Goal: Task Accomplishment & Management: Manage account settings

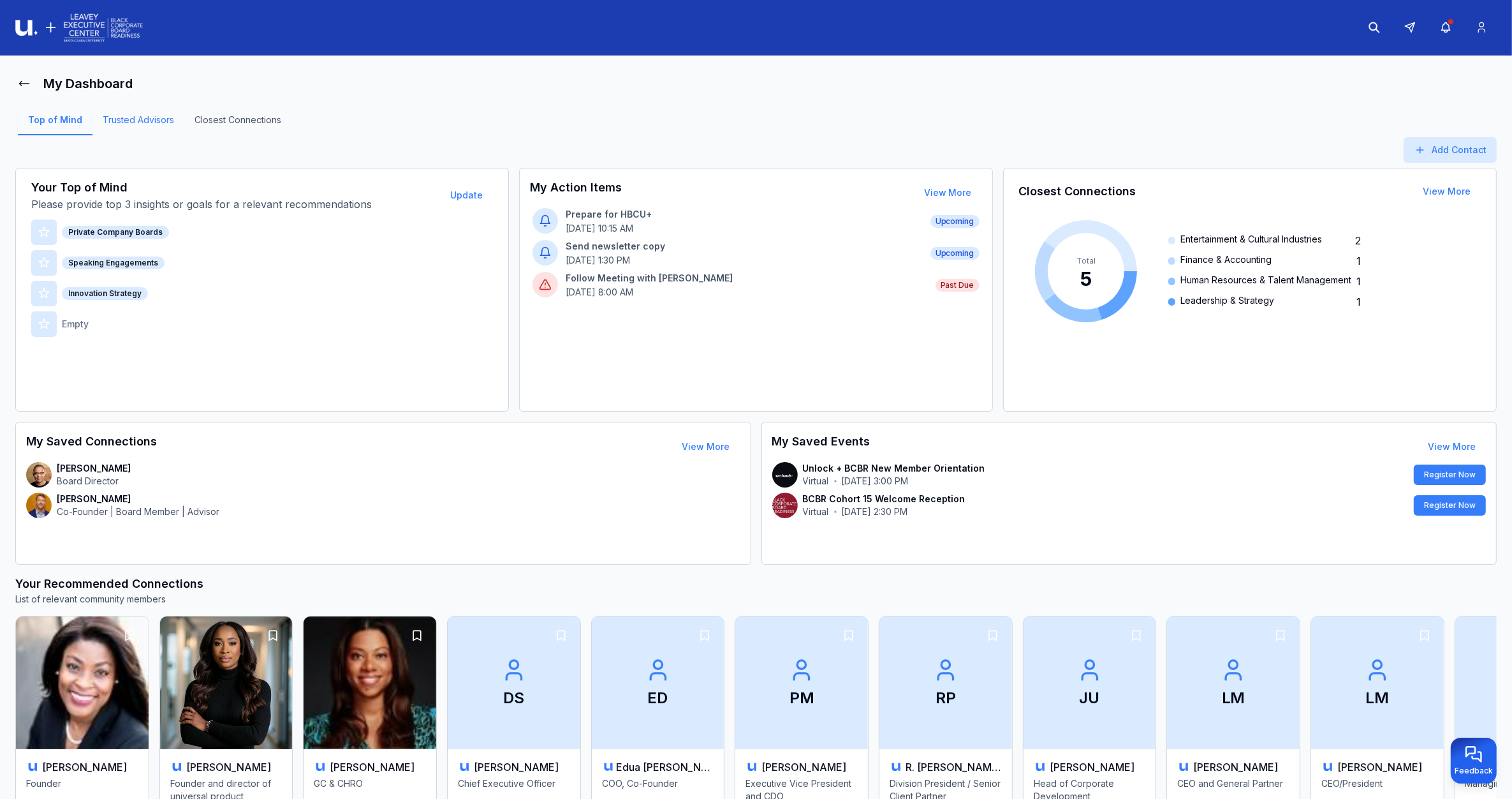
click at [158, 115] on link "Trusted Advisors" at bounding box center [139, 124] width 92 height 22
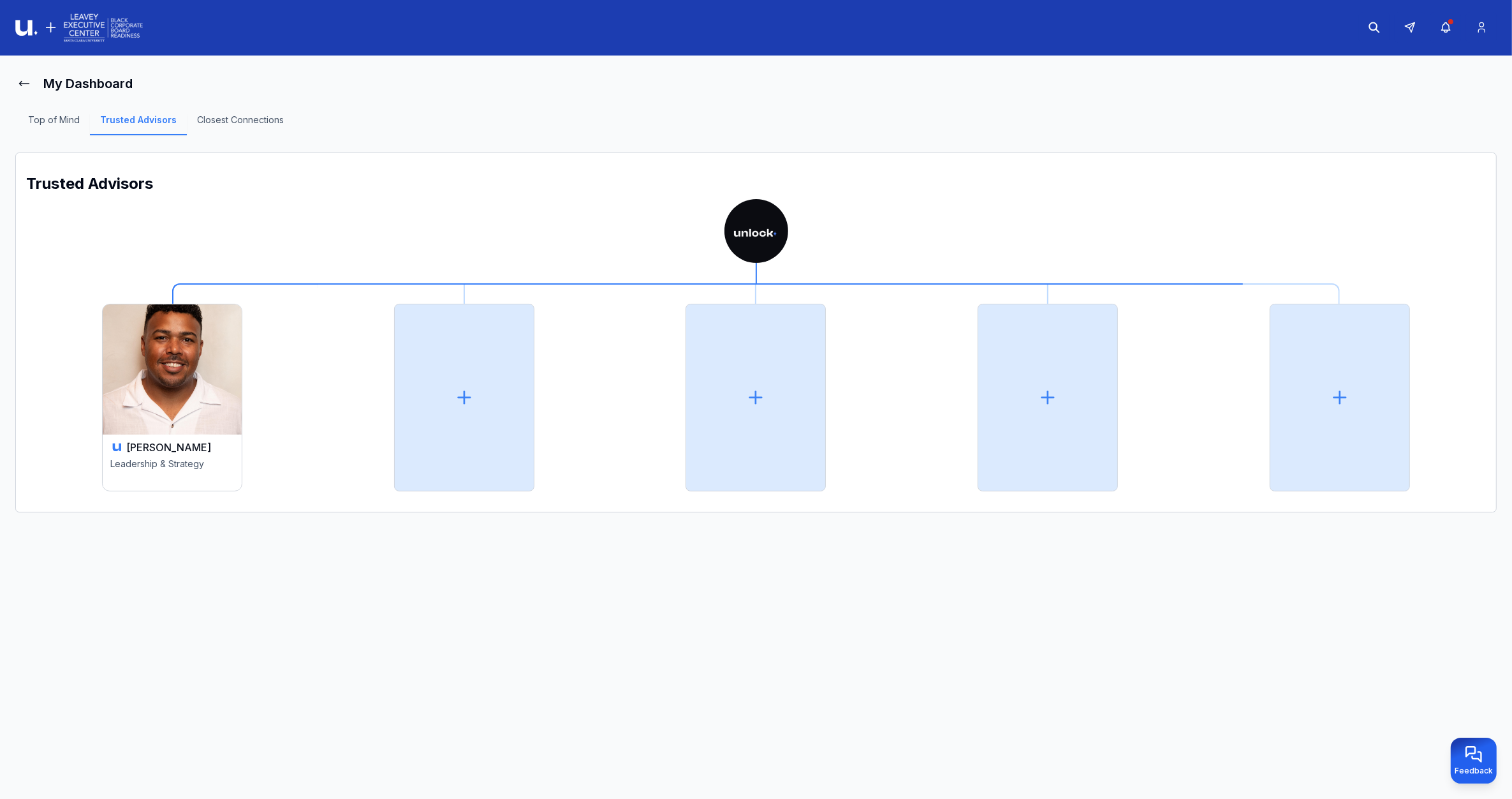
click at [184, 450] on h3 "Jared Cozart" at bounding box center [169, 447] width 85 height 15
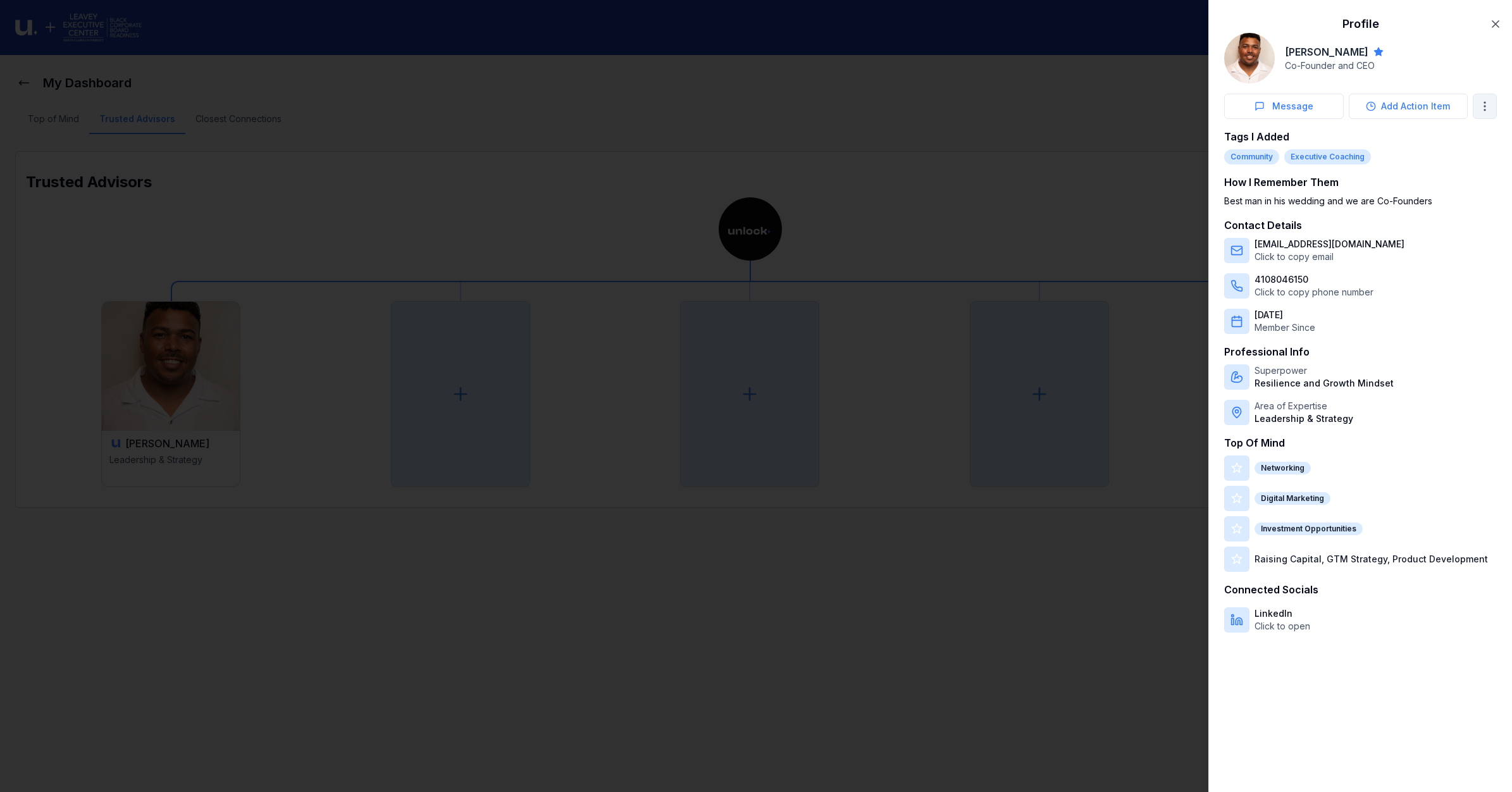
click at [1297, 111] on body "My Dashboard Top of Mind Trusted Advisors Closest Connections Trusted Advisors …" at bounding box center [749, 396] width 1500 height 792
click at [1297, 154] on span "Remove from Trusted Advisors" at bounding box center [1408, 156] width 129 height 12
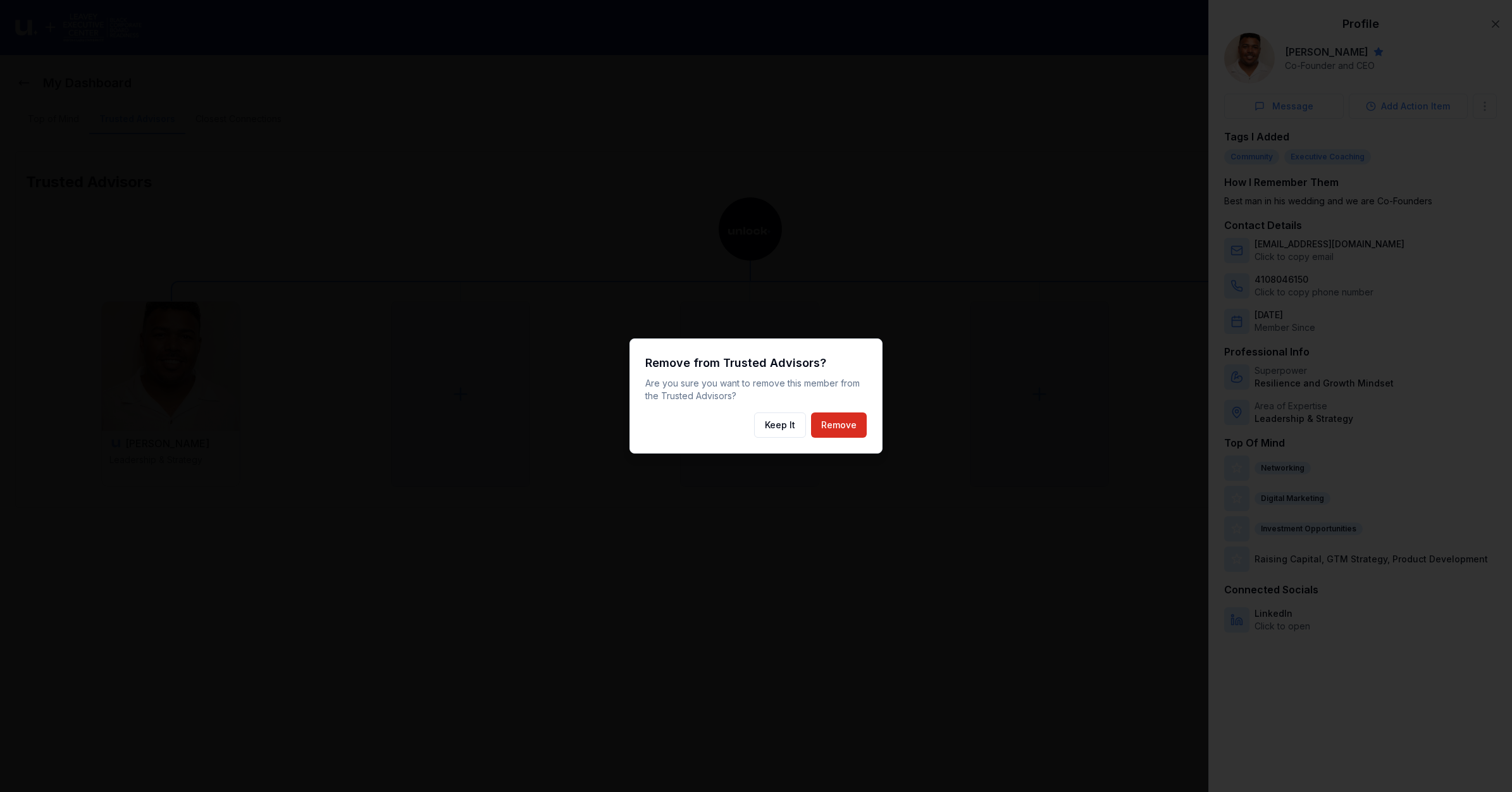
click at [844, 427] on button "Remove" at bounding box center [839, 425] width 55 height 26
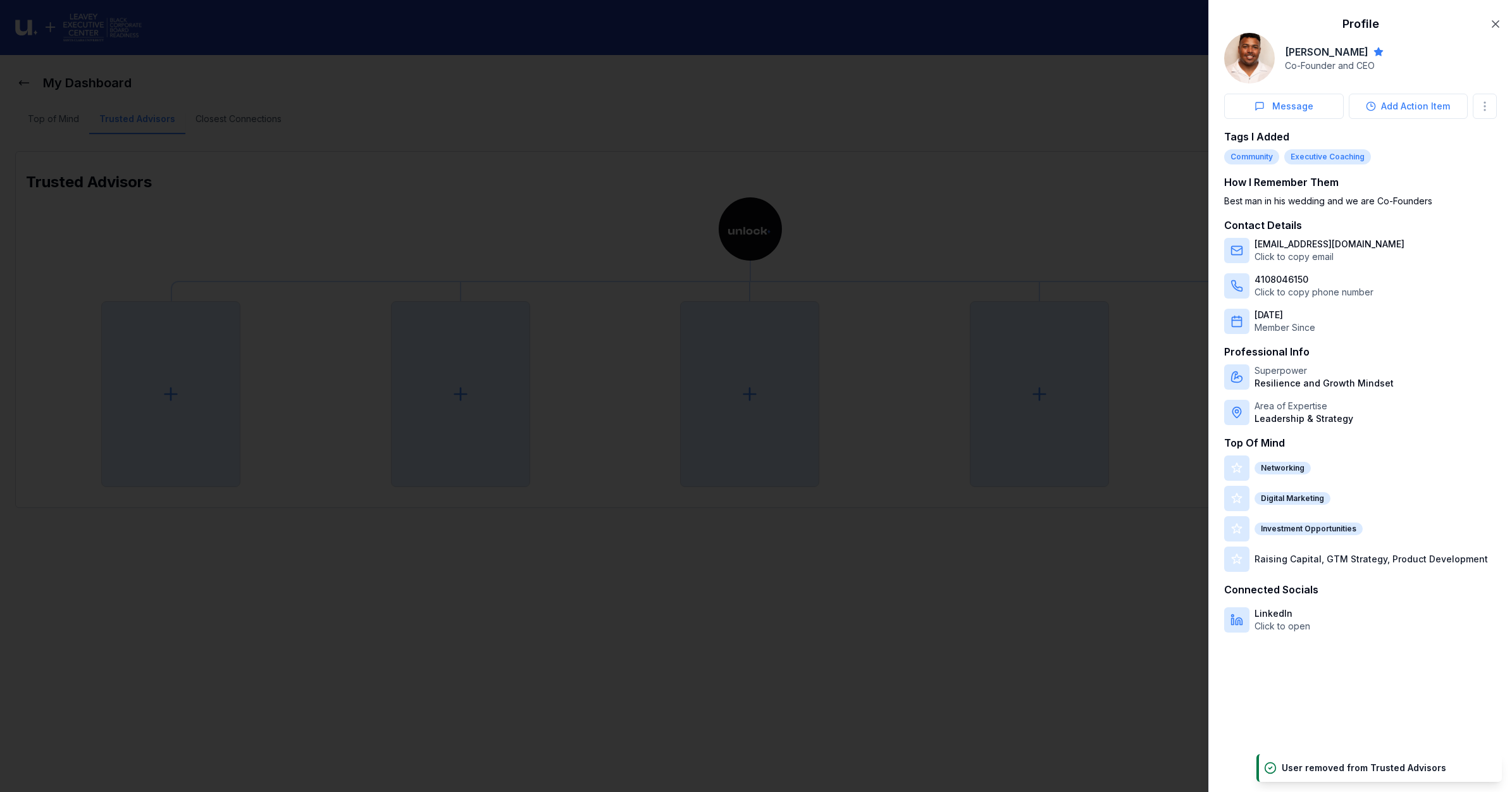
click at [392, 91] on div at bounding box center [756, 396] width 1512 height 792
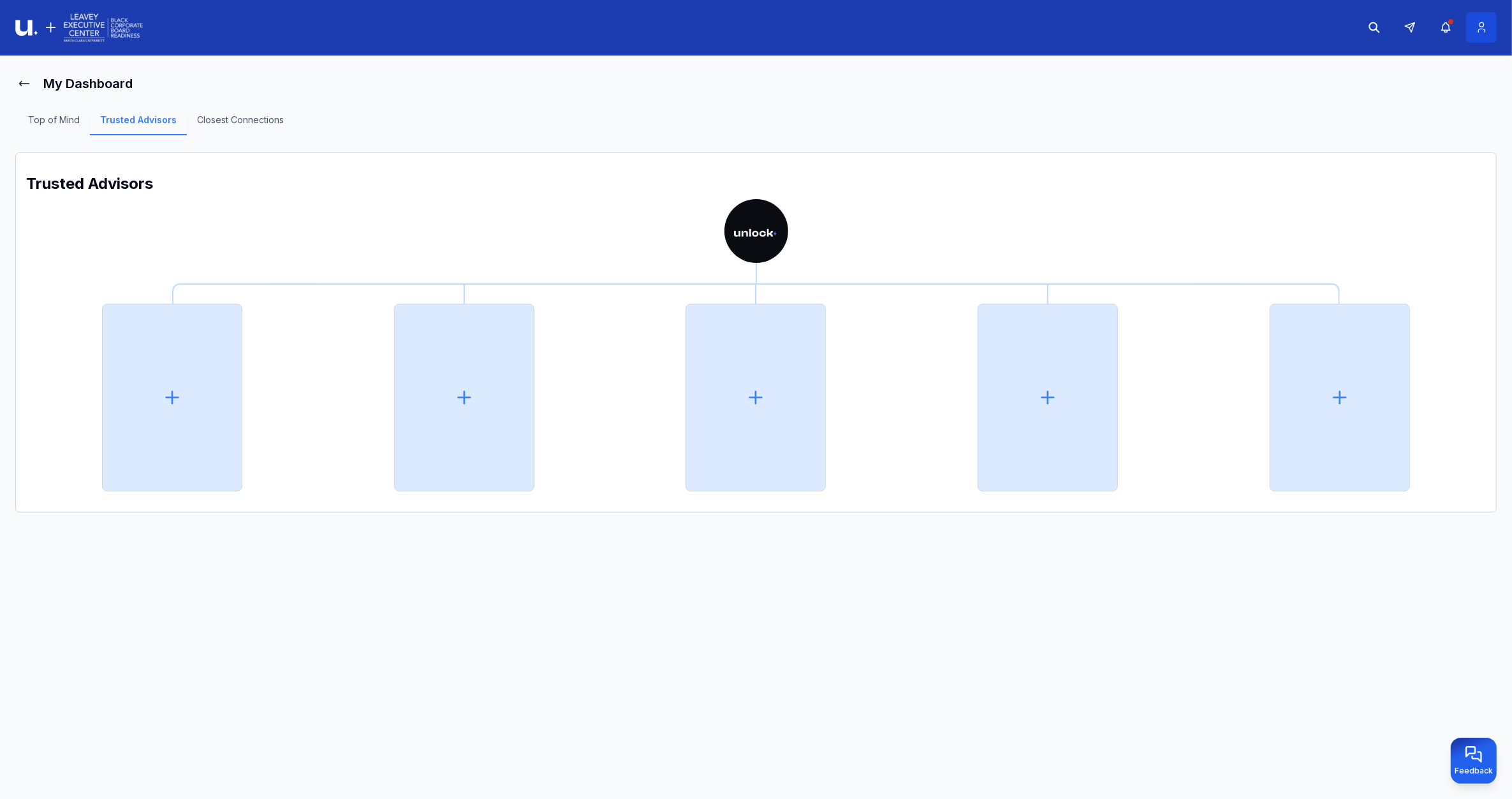
click at [1490, 17] on button at bounding box center [1482, 27] width 31 height 31
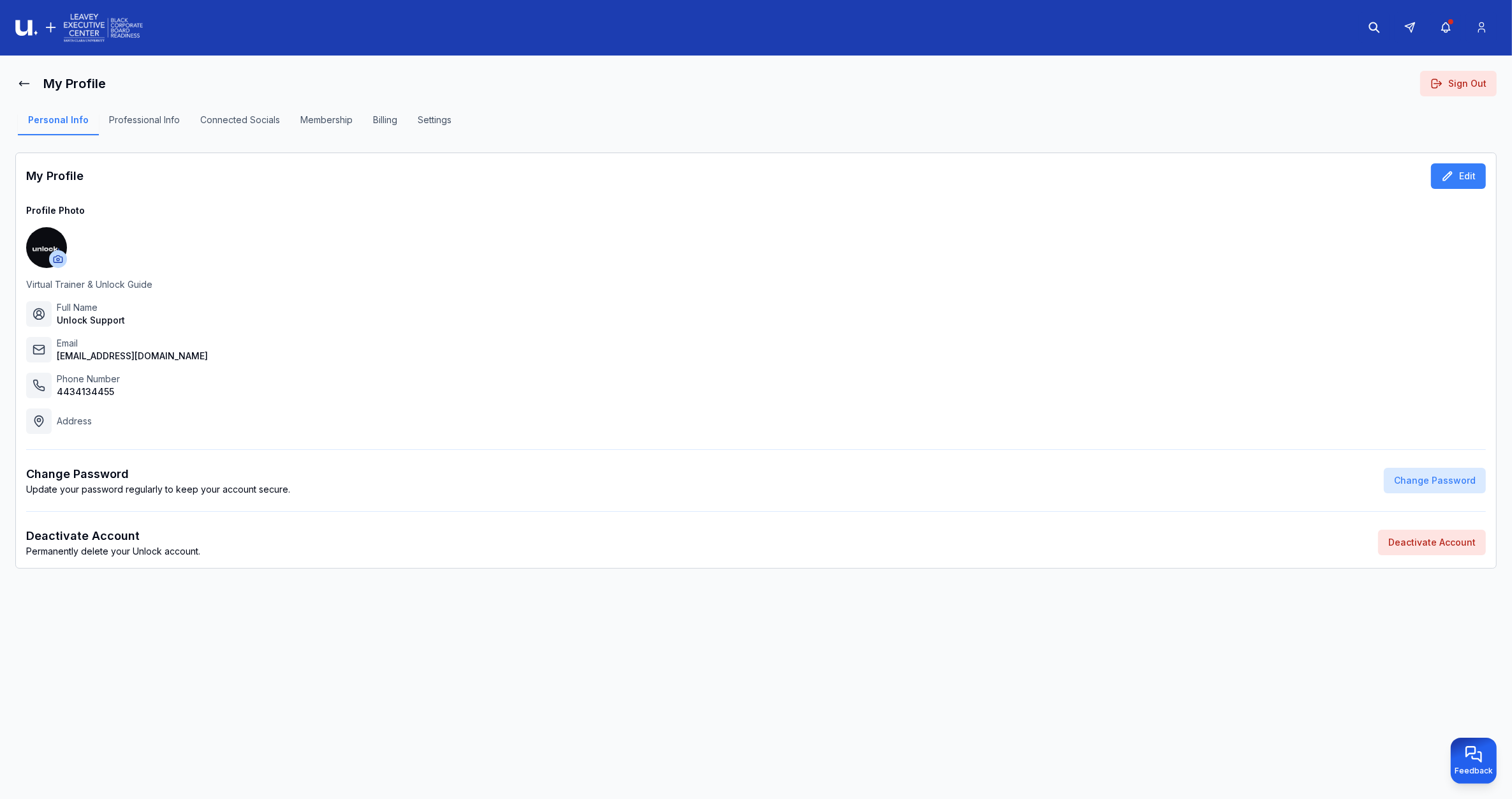
click at [148, 117] on button "Professional Info" at bounding box center [144, 124] width 91 height 22
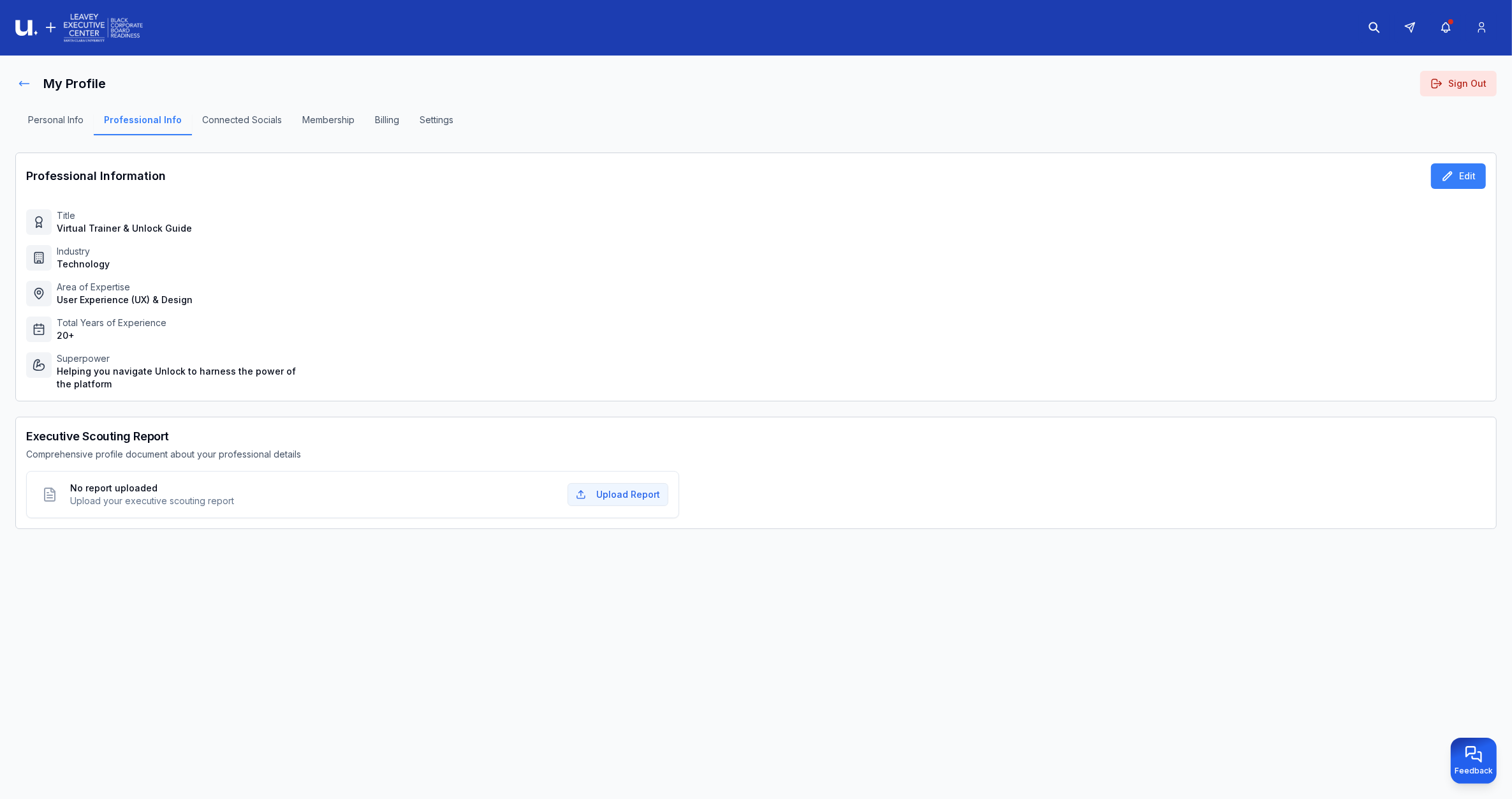
click at [22, 80] on icon at bounding box center [24, 84] width 13 height 13
